Goal: Navigation & Orientation: Find specific page/section

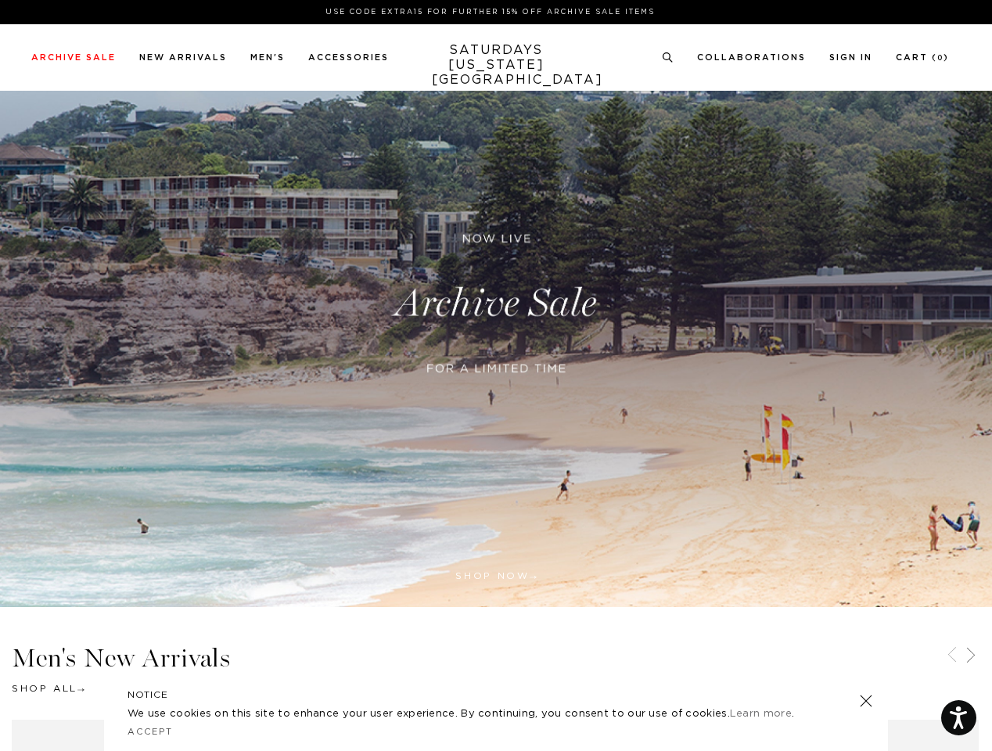
click at [496, 376] on div at bounding box center [496, 388] width 379 height 32
click at [665, 344] on link at bounding box center [665, 344] width 14 height 14
click at [668, 58] on icon at bounding box center [668, 57] width 12 height 10
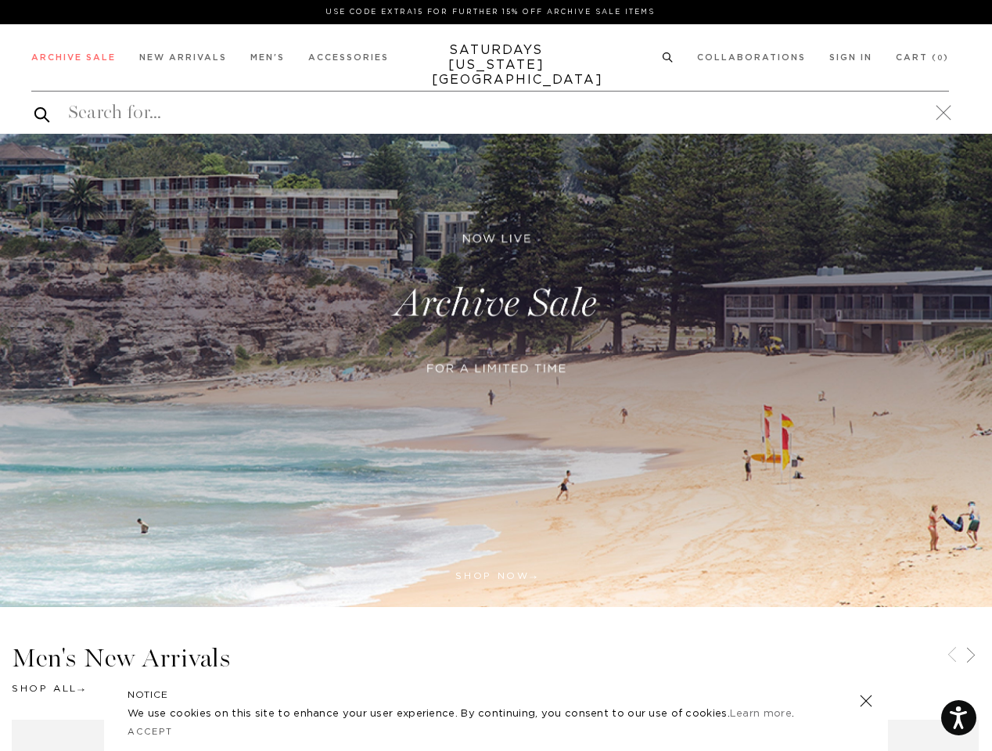
click at [952, 656] on icon at bounding box center [952, 655] width 19 height 19
click at [971, 656] on icon at bounding box center [971, 655] width 19 height 19
click at [866, 701] on link at bounding box center [866, 701] width 22 height 22
